Goal: Task Accomplishment & Management: Manage account settings

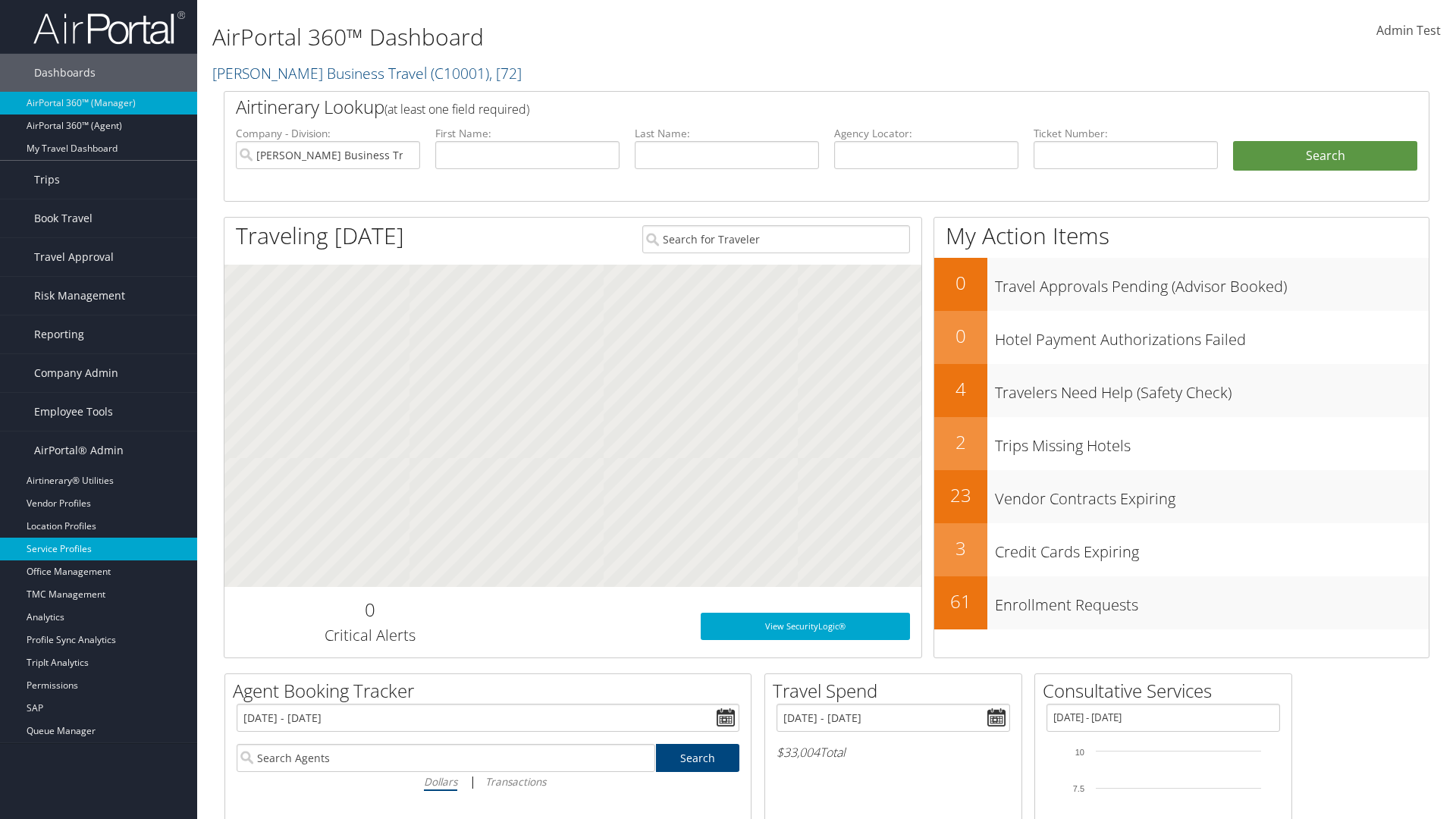
click at [99, 549] on link "Service Profiles" at bounding box center [98, 549] width 197 height 22
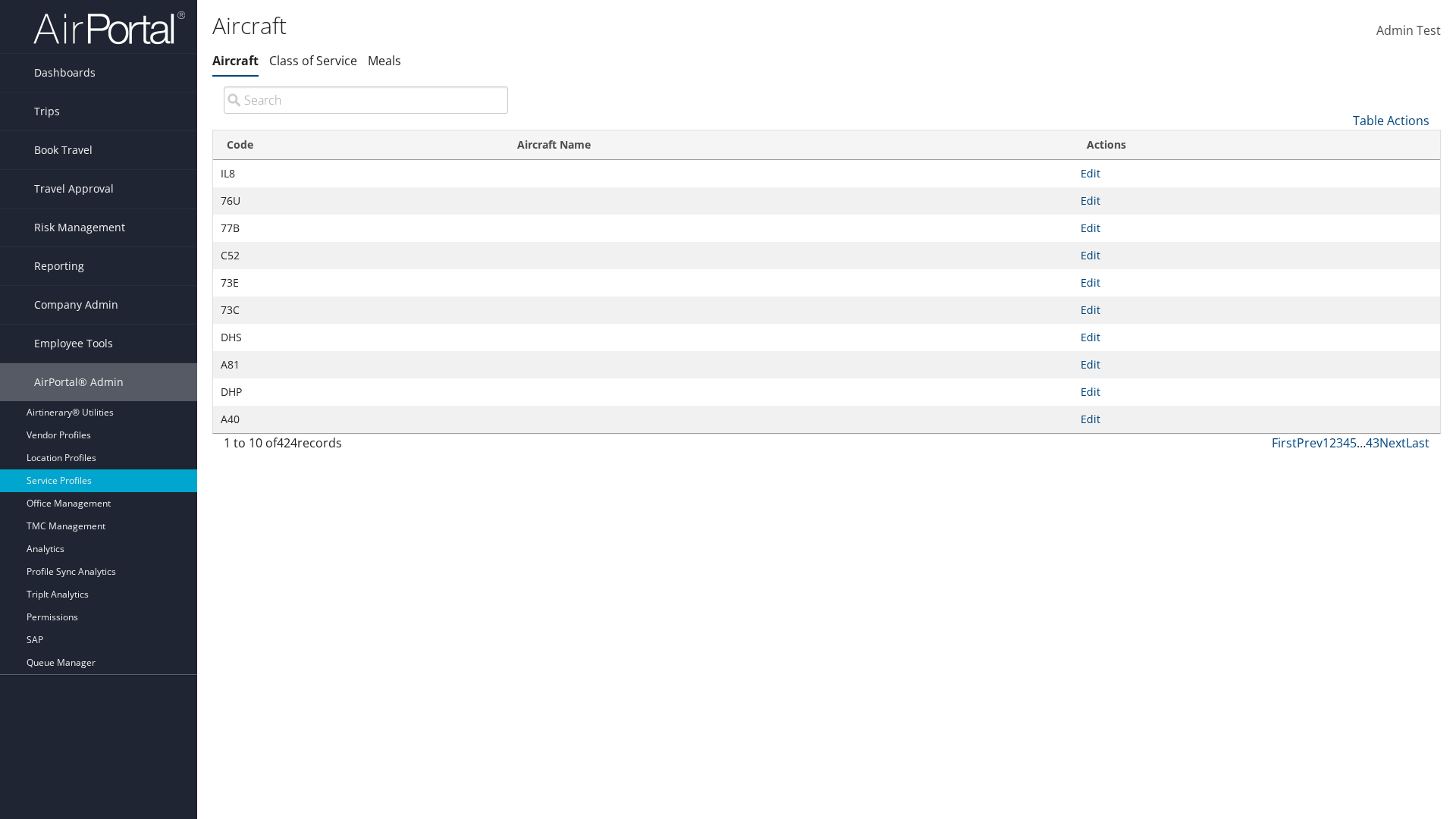
click at [1390, 120] on link "Table Actions" at bounding box center [1390, 121] width 77 height 17
click at [1340, 143] on link "New Record" at bounding box center [1340, 144] width 199 height 25
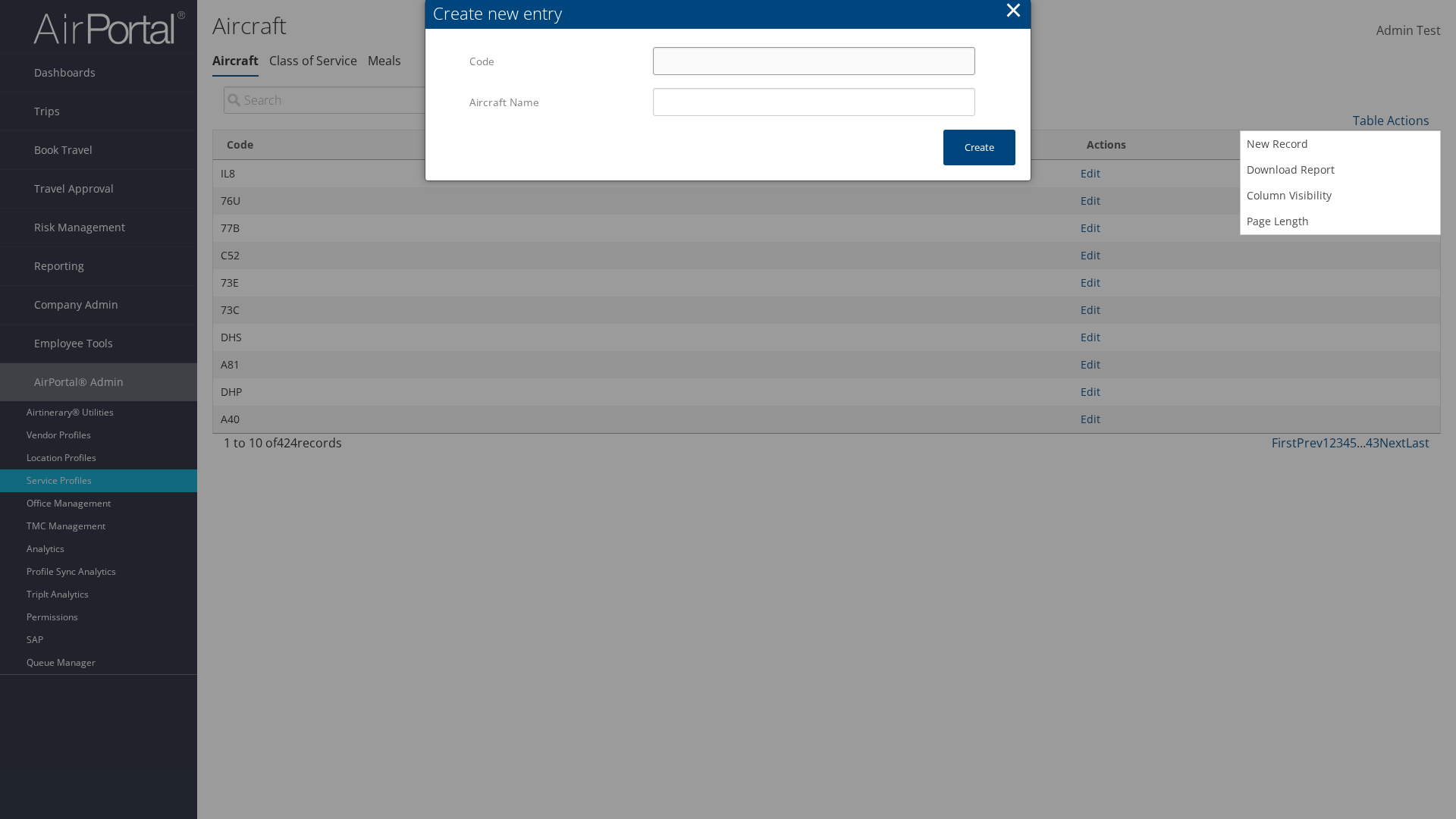
click at [814, 60] on input "Code" at bounding box center [814, 61] width 322 height 28
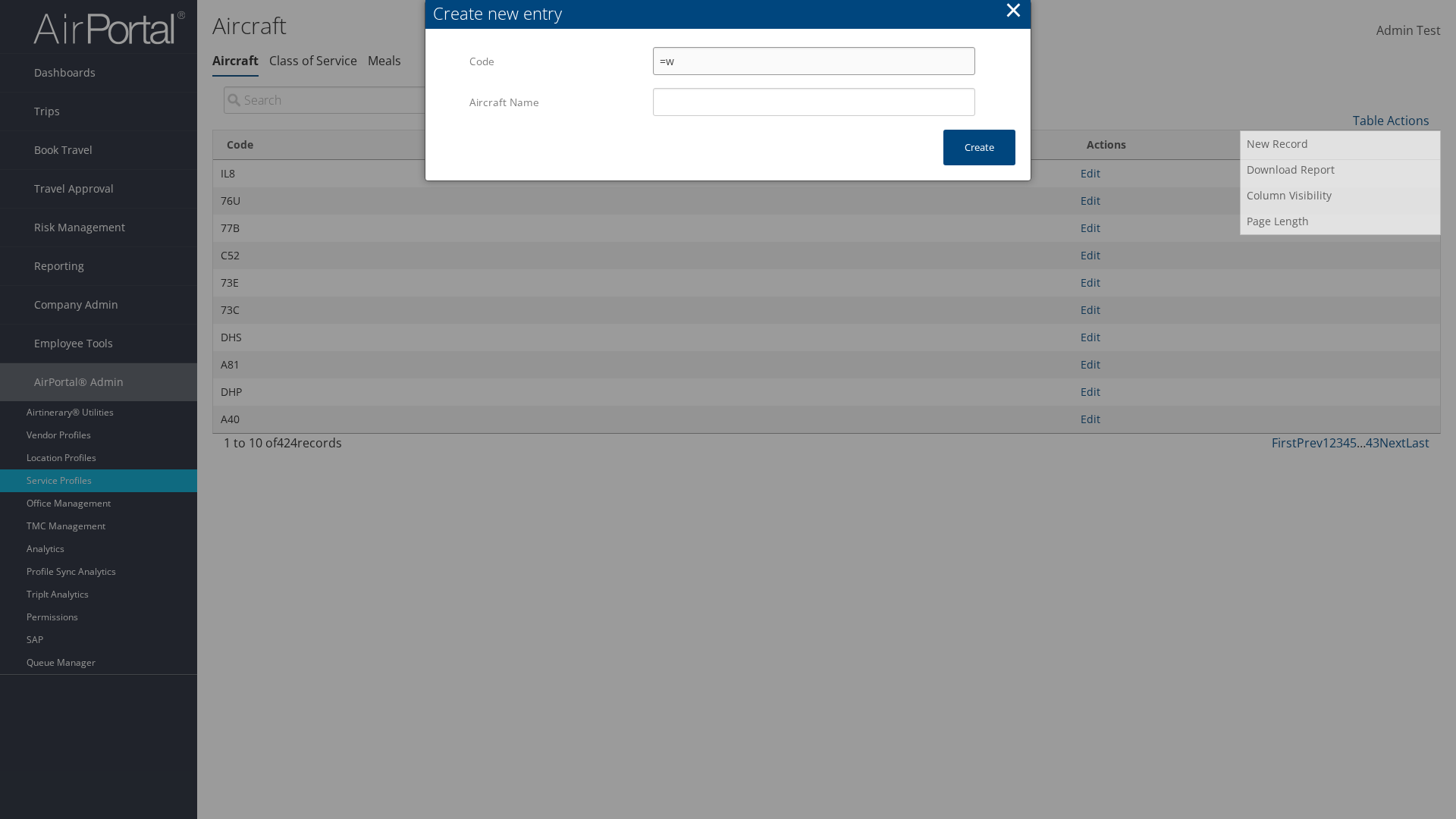
type input "=w"
click at [814, 101] on input "Aircraft Name" at bounding box center [814, 102] width 322 height 28
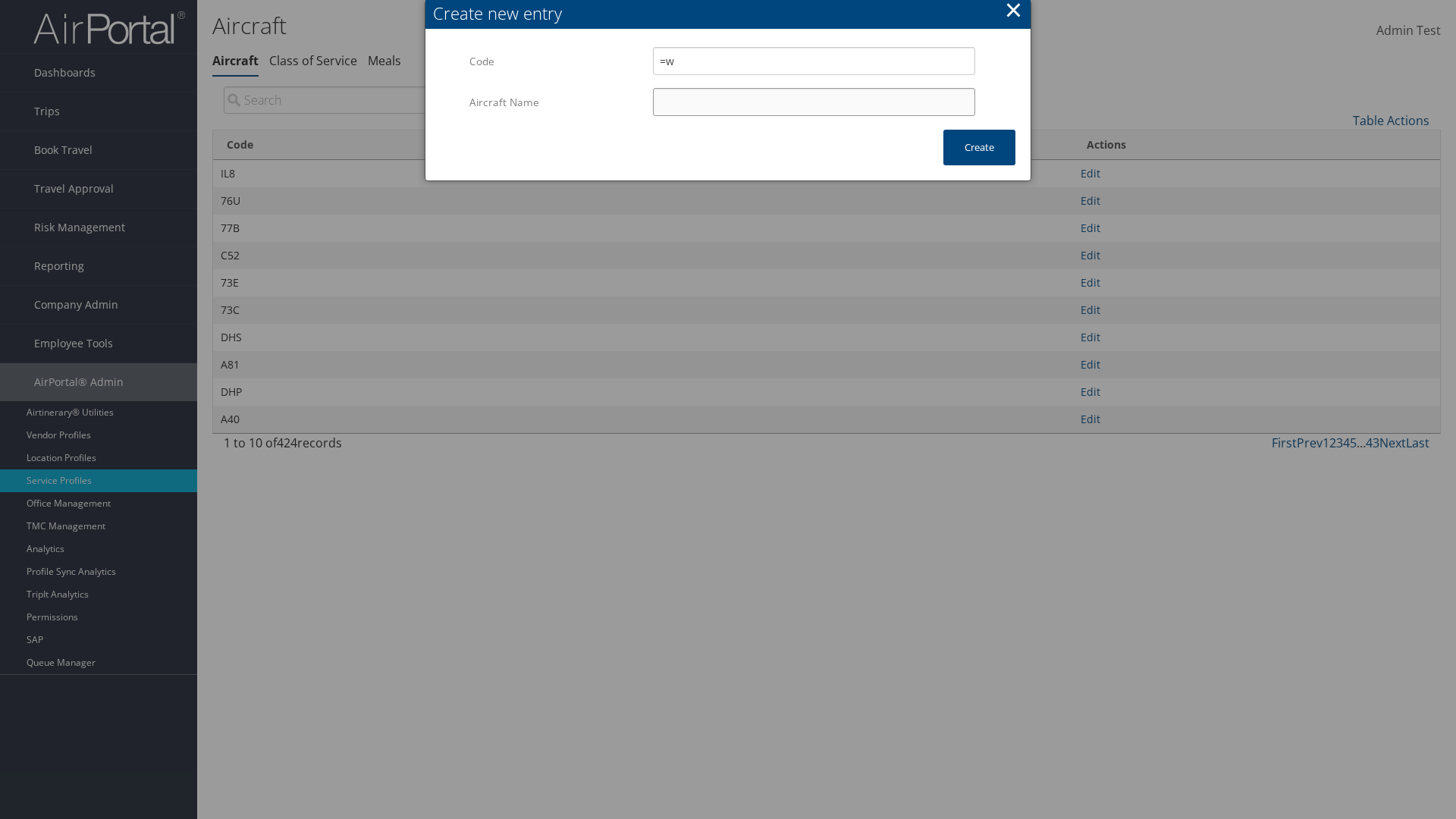
type input "Test"
type input "=w"
type input "Test"
click at [979, 147] on button "Create" at bounding box center [979, 148] width 72 height 36
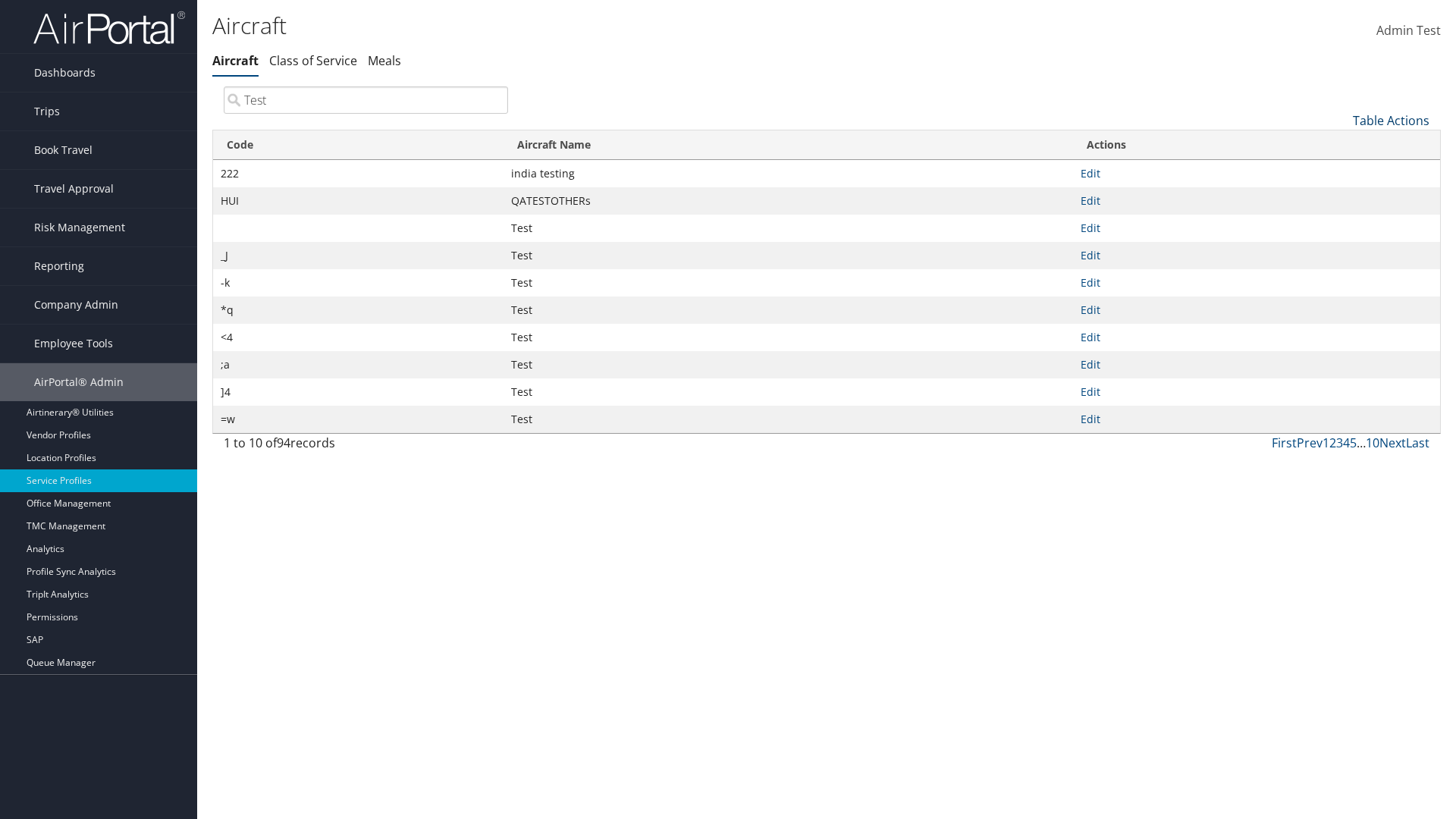
type input "Test"
click at [1390, 120] on link "Table Actions" at bounding box center [1390, 121] width 77 height 17
click at [1340, 195] on link "Column Visibility" at bounding box center [1340, 195] width 199 height 25
click at [1340, 144] on link "Code" at bounding box center [1340, 145] width 199 height 25
click at [1340, 171] on link "Aircraft Name" at bounding box center [1340, 171] width 199 height 25
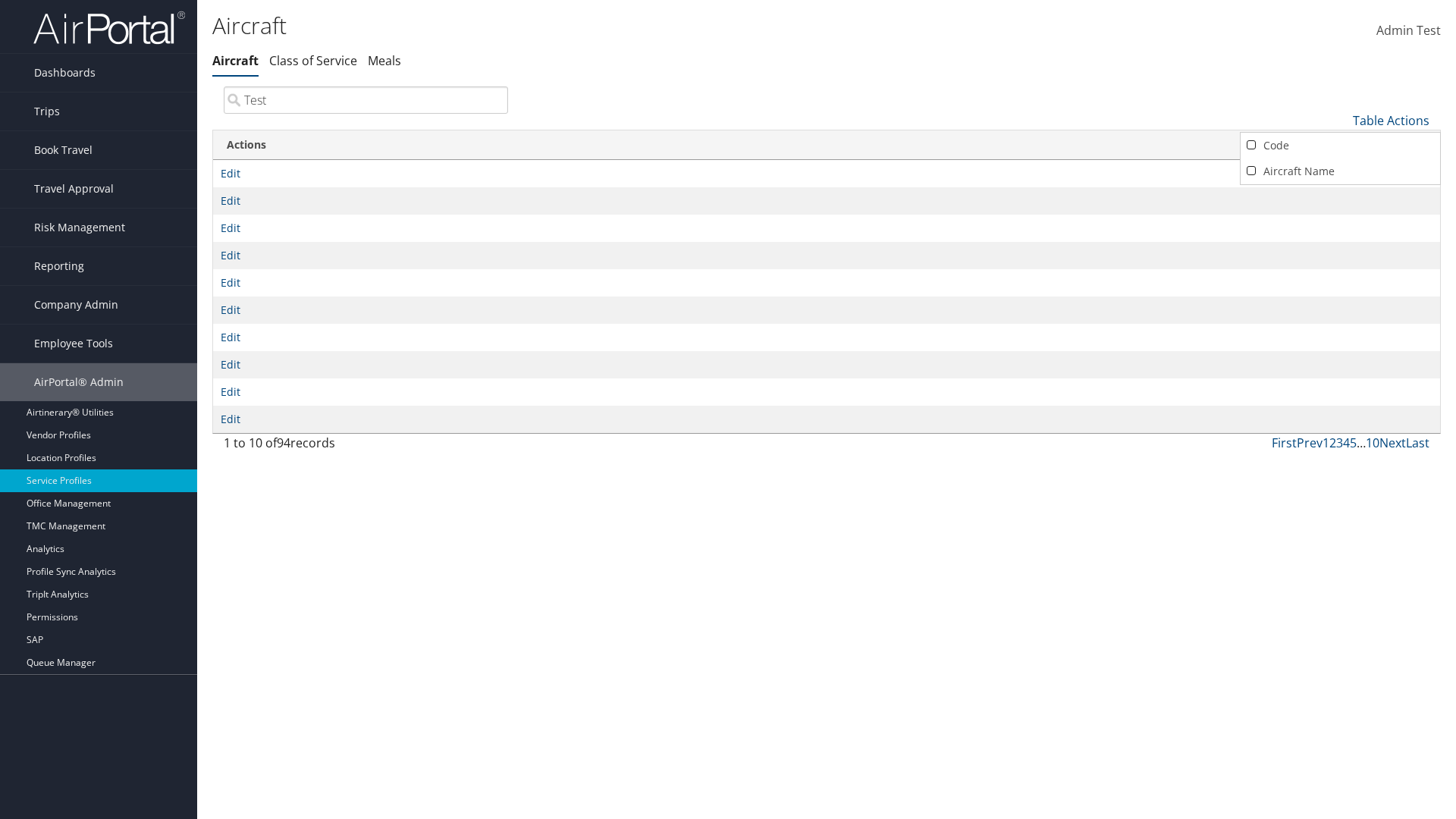
click at [728, 410] on div at bounding box center [728, 410] width 1456 height 819
click at [1390, 120] on link "Table Actions" at bounding box center [1390, 121] width 77 height 17
click at [1340, 195] on link "Column Visibility" at bounding box center [1340, 195] width 199 height 25
click at [1340, 144] on link "Code" at bounding box center [1340, 145] width 199 height 25
click at [1340, 171] on link "Aircraft Name" at bounding box center [1340, 171] width 199 height 25
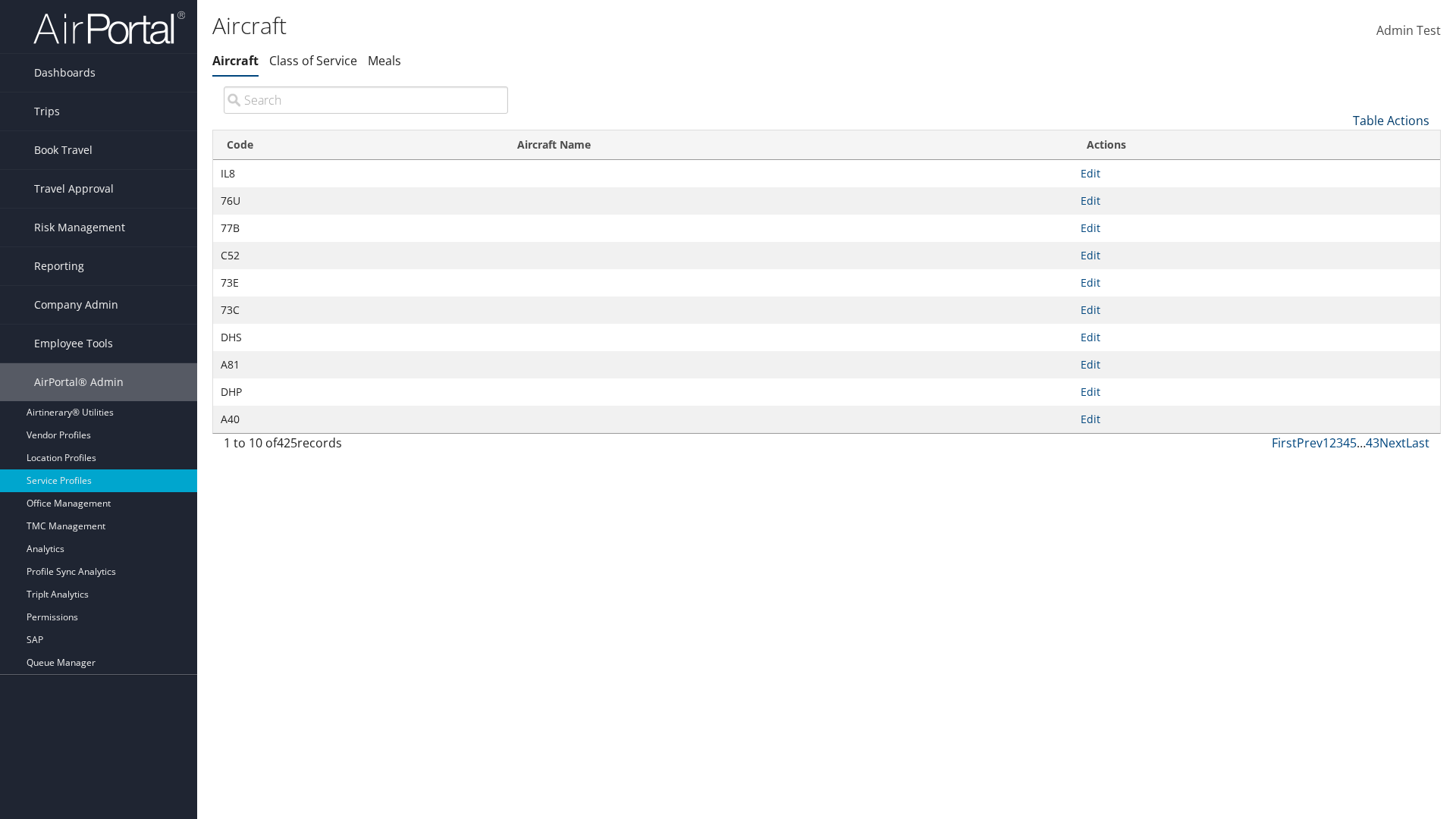
click at [1390, 120] on link "Table Actions" at bounding box center [1390, 121] width 77 height 17
click at [1340, 169] on link "Download Report" at bounding box center [1340, 169] width 199 height 25
